Goal: Check status

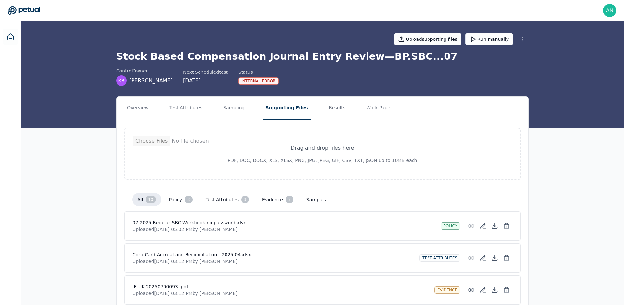
click at [486, 48] on div "Upload supporting files Run manually" at bounding box center [322, 39] width 412 height 23
click at [486, 46] on div "Upload supporting files Run manually" at bounding box center [322, 39] width 412 height 23
click at [484, 43] on button "Run manually" at bounding box center [489, 39] width 48 height 12
click at [326, 117] on button "Results" at bounding box center [337, 108] width 22 height 23
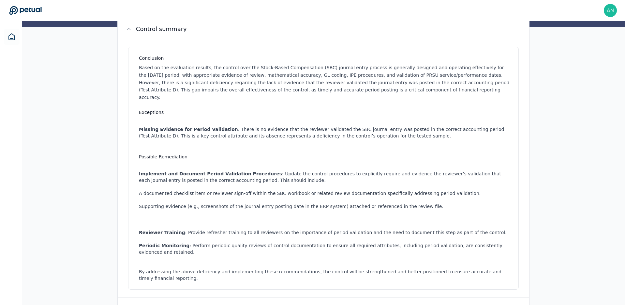
scroll to position [464, 0]
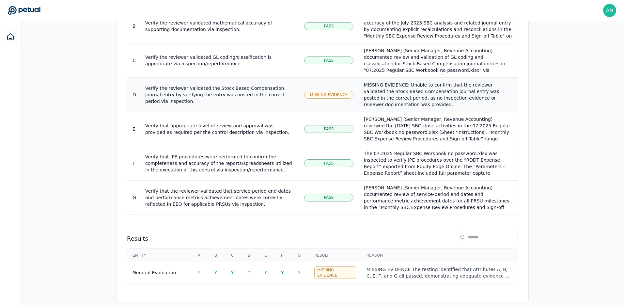
click at [198, 98] on td "Verify the reviewer validated the Stock Based Compensation journal entry by ver…" at bounding box center [219, 94] width 159 height 34
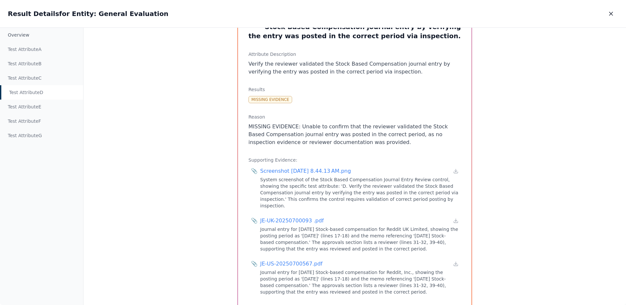
scroll to position [66, 0]
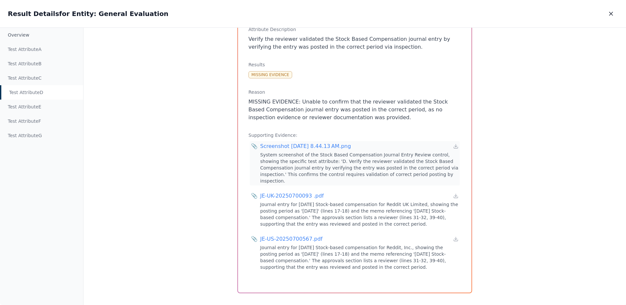
click at [302, 147] on div "Screenshot [DATE] 8.44.13 AM.png" at bounding box center [305, 146] width 91 height 8
click at [306, 192] on div "JE-UK-20250700093 .pdf" at bounding box center [292, 196] width 64 height 8
click at [303, 235] on div "JE-US-20250700567.pdf" at bounding box center [291, 239] width 62 height 8
